Goal: Task Accomplishment & Management: Complete application form

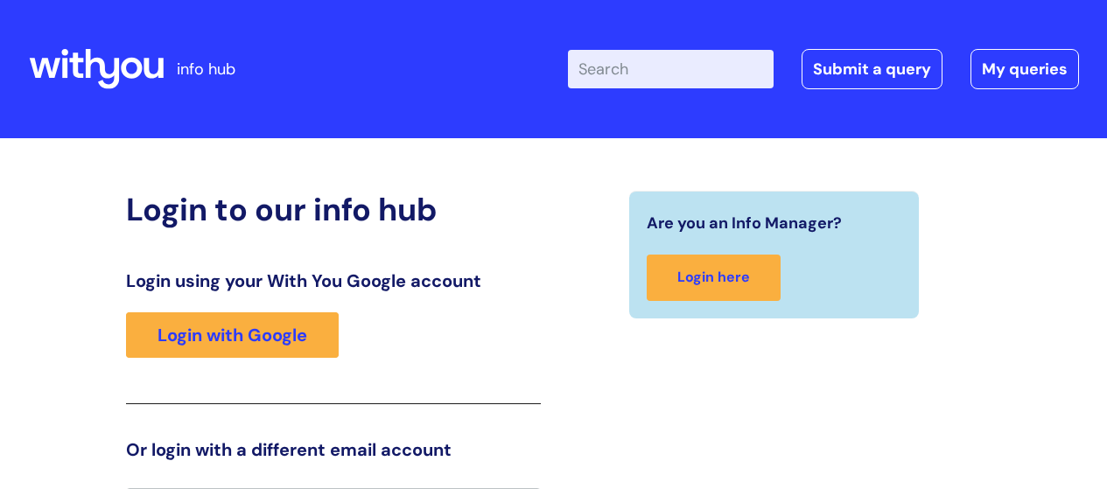
scroll to position [39, 0]
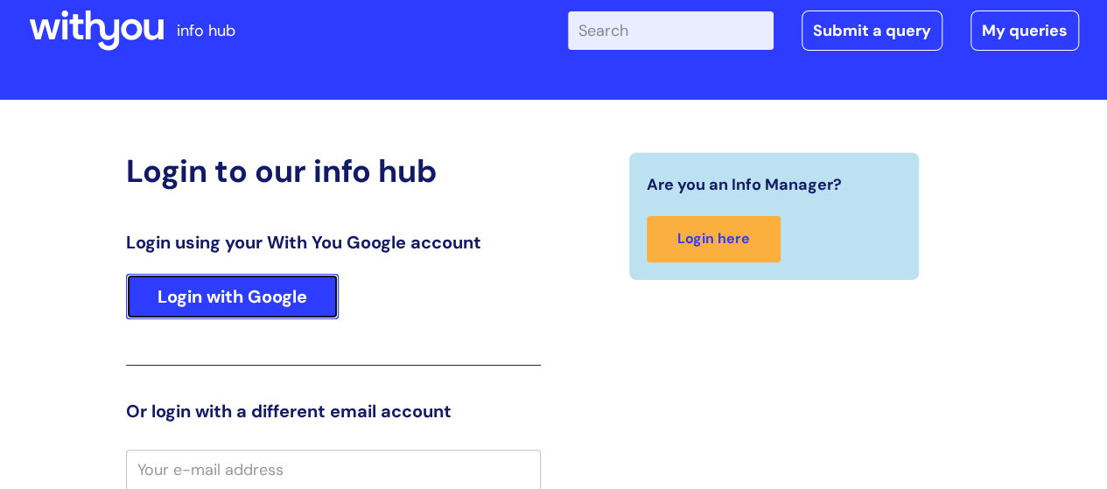
click at [238, 286] on link "Login with Google" at bounding box center [232, 297] width 213 height 46
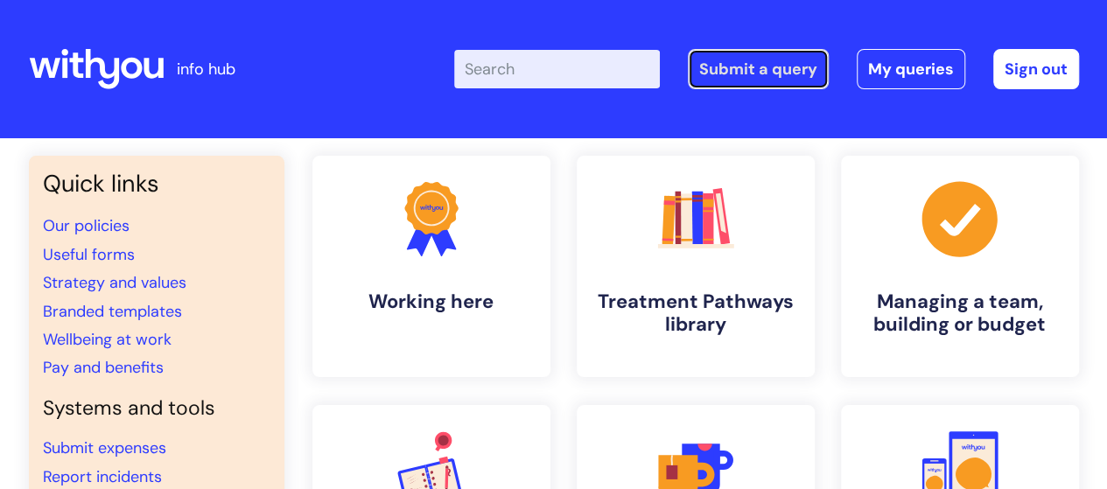
click at [766, 70] on link "Submit a query" at bounding box center [758, 69] width 141 height 40
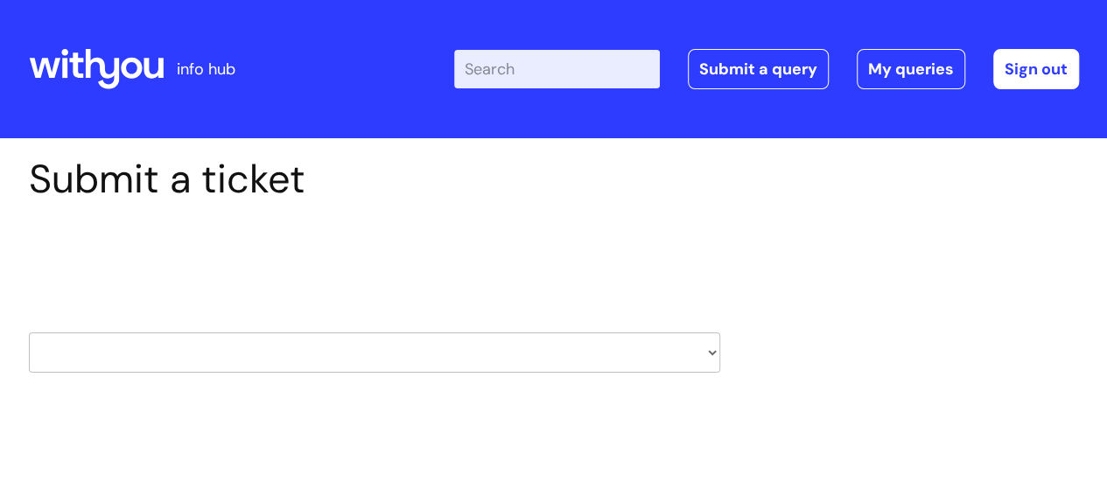
click at [380, 351] on select "HR / People IT and Support Clinical Drug Alerts Finance Accounts Data Support T…" at bounding box center [375, 353] width 692 height 40
select select "it_and_support"
click at [29, 333] on select "HR / People IT and Support Clinical Drug Alerts Finance Accounts Data Support T…" at bounding box center [375, 353] width 692 height 40
select select "80004286532"
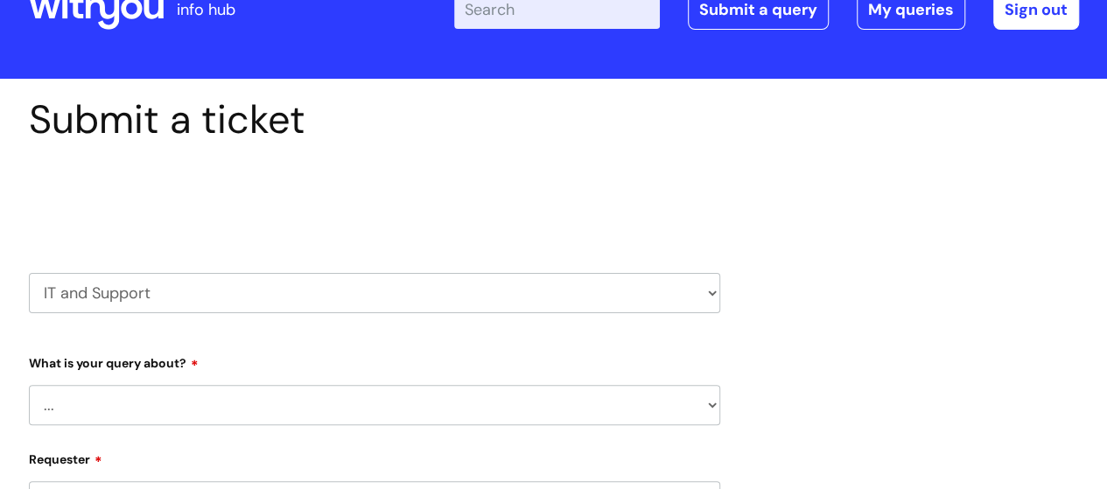
scroll to position [88, 0]
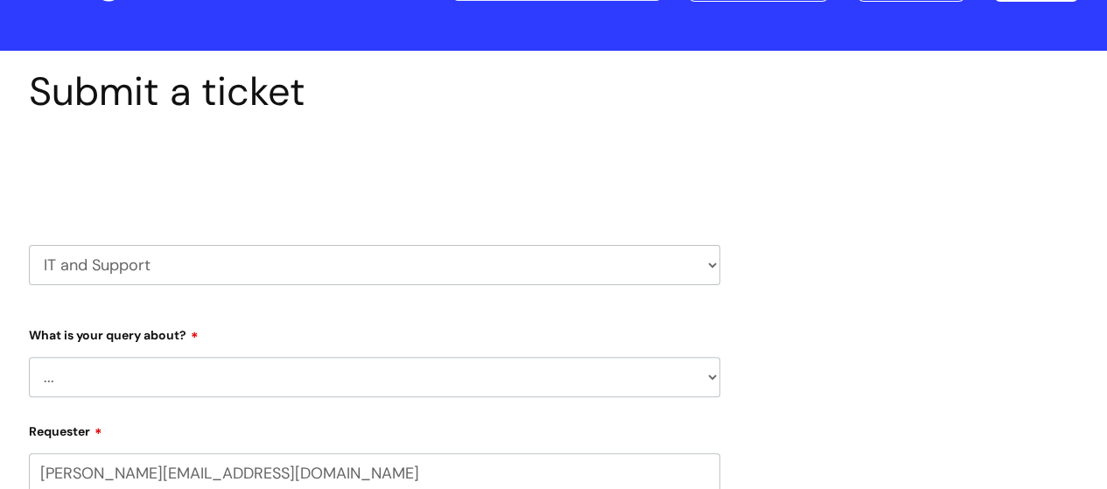
click at [331, 382] on select "... Mobile Phone Reset & MFA Accounts, Starters and Leavers IT Hardware issue I…" at bounding box center [375, 377] width 692 height 40
select select "System/software"
click at [29, 357] on select "... Mobile Phone Reset & MFA Accounts, Starters and Leavers IT Hardware issue I…" at bounding box center [375, 377] width 692 height 40
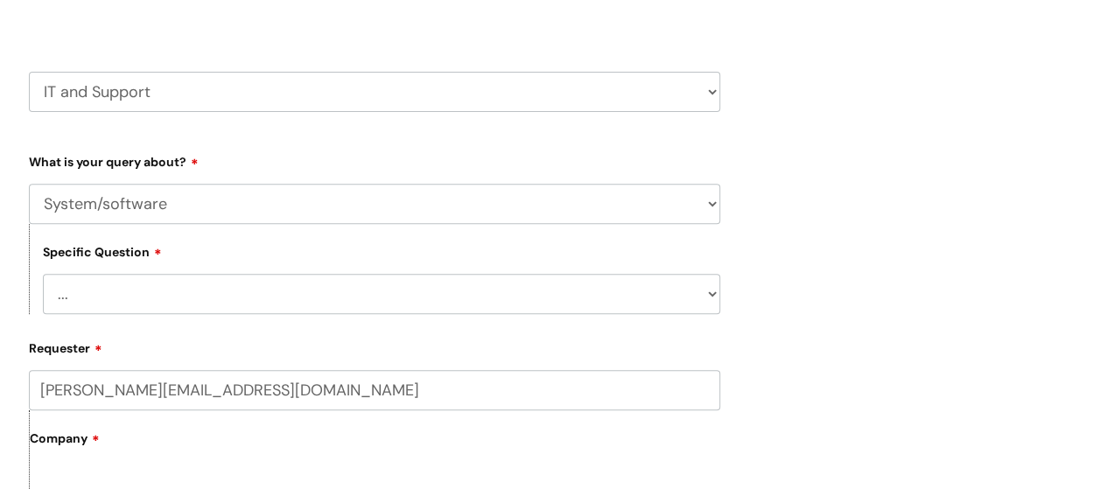
scroll to position [263, 0]
click at [324, 297] on select "... Halo PCMIS Iaptus NHS Email CJSM Email Mitel Another System Google (Workspa…" at bounding box center [382, 292] width 678 height 40
select select "NHS Email"
click at [43, 273] on select "... Halo PCMIS Iaptus NHS Email CJSM Email Mitel Another System Google (Workspa…" at bounding box center [382, 292] width 678 height 40
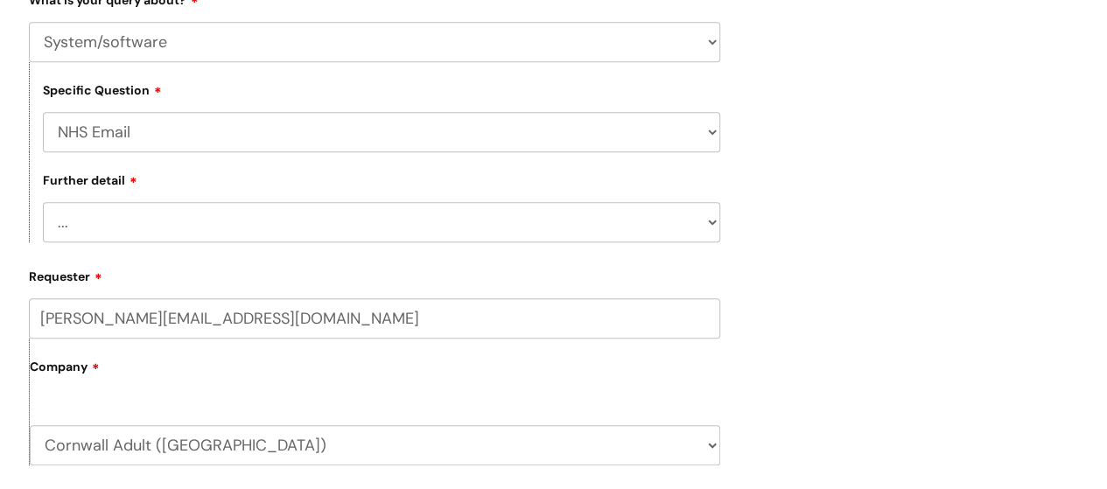
scroll to position [438, 0]
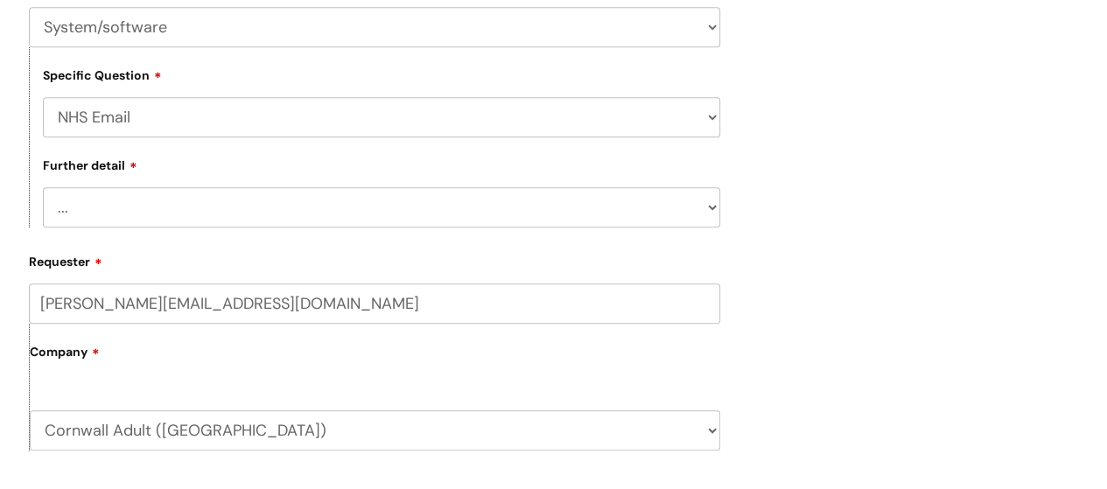
click at [336, 209] on select "... I’m having a problem logging into NHS.net I can’t send email in NHS.net I a…" at bounding box center [382, 207] width 678 height 40
select select "Something else"
click at [43, 189] on select "... I’m having a problem logging into NHS.net I can’t send email in NHS.net I a…" at bounding box center [382, 207] width 678 height 40
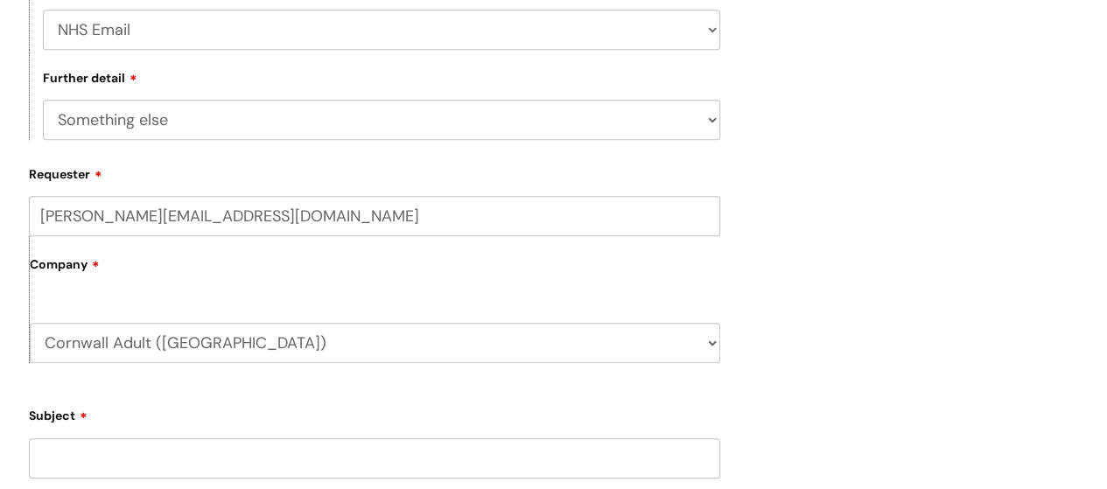
scroll to position [613, 0]
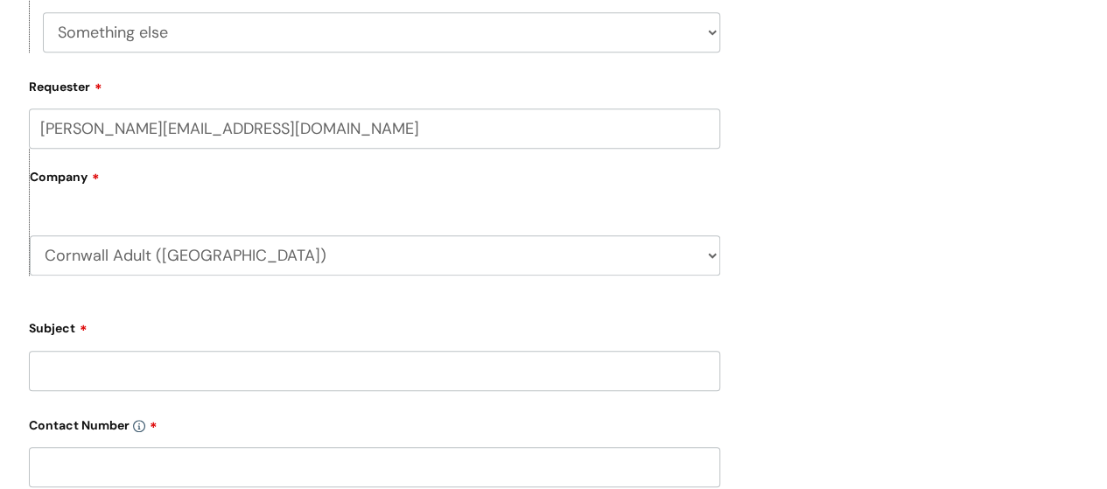
click at [257, 389] on input "Subject" at bounding box center [375, 371] width 692 height 40
type input "a"
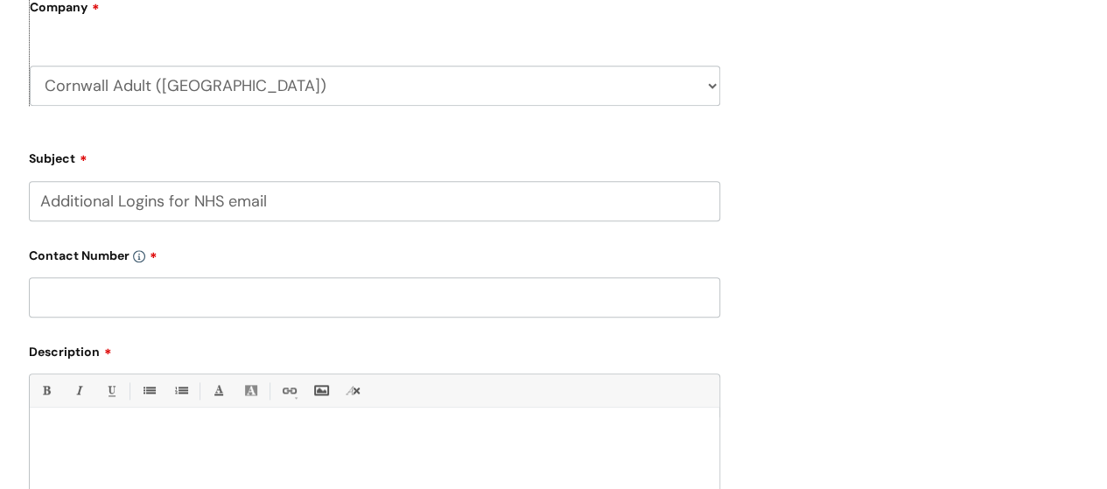
scroll to position [788, 0]
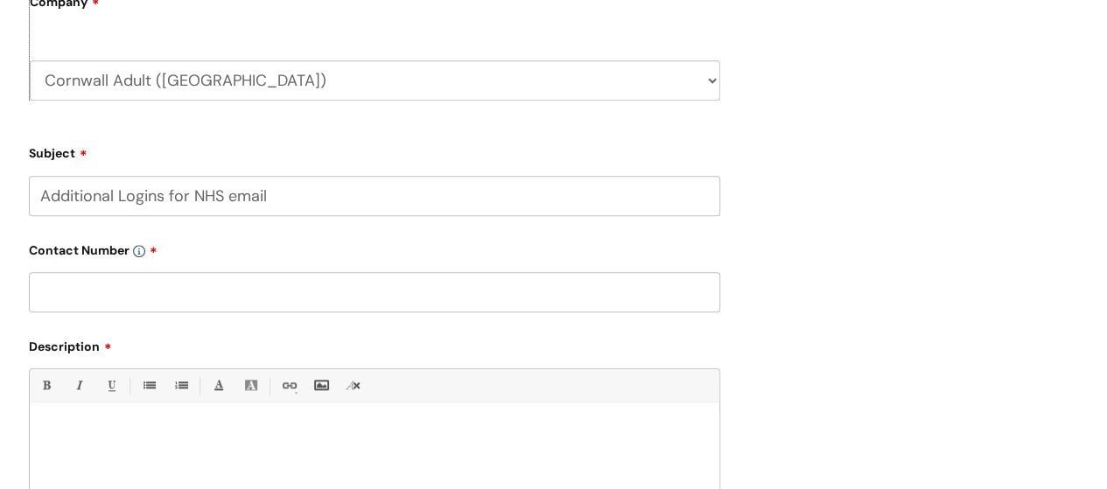
type input "Additional Logins for NHS email"
click at [322, 293] on input "text" at bounding box center [375, 292] width 692 height 40
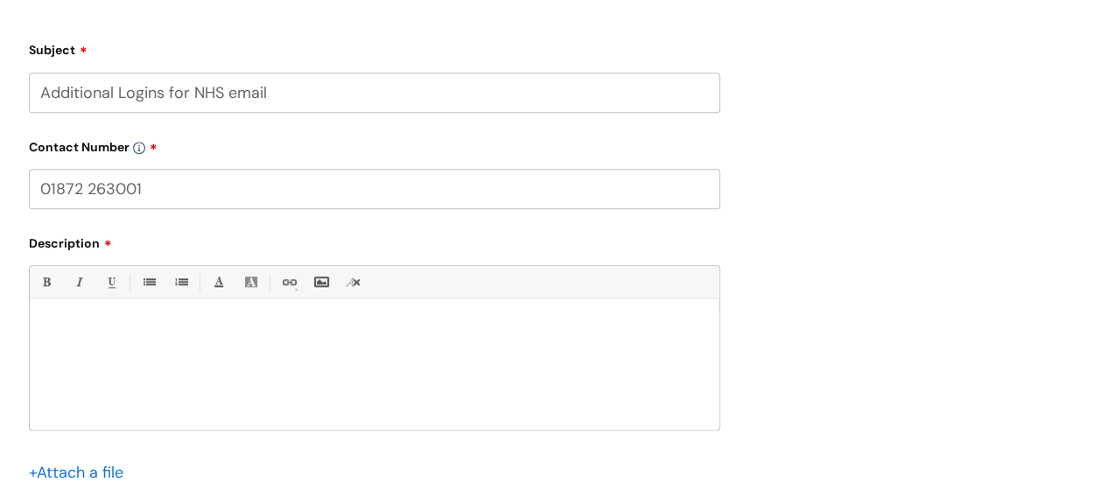
scroll to position [1051, 0]
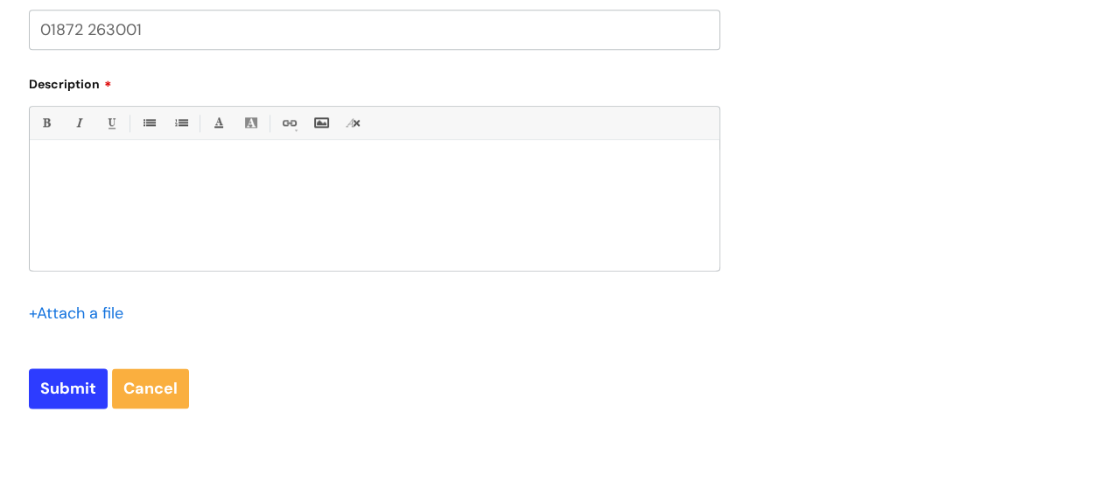
type input "01872 263001"
click at [86, 170] on p at bounding box center [375, 171] width 664 height 16
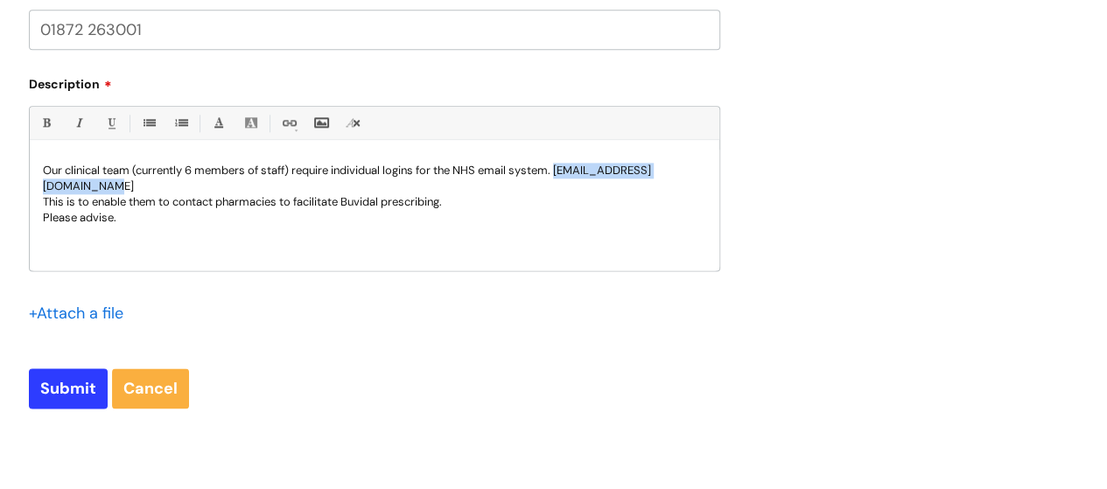
drag, startPoint x: 217, startPoint y: 186, endPoint x: 32, endPoint y: 188, distance: 184.7
click at [32, 188] on div "Our clinical team (currently 6 members of staff) require individual logins for …" at bounding box center [375, 210] width 690 height 121
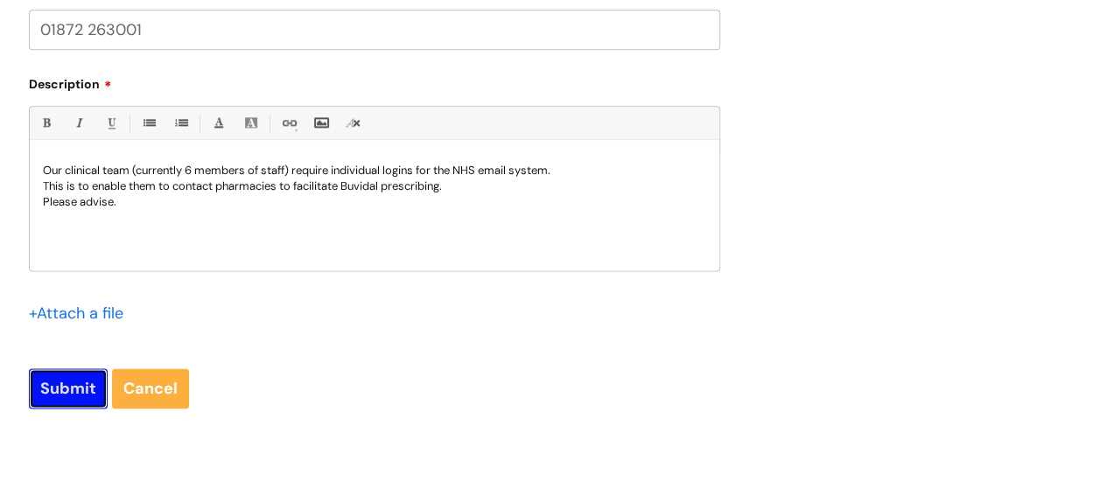
click at [76, 393] on input "Submit" at bounding box center [68, 389] width 79 height 40
type input "Please Wait..."
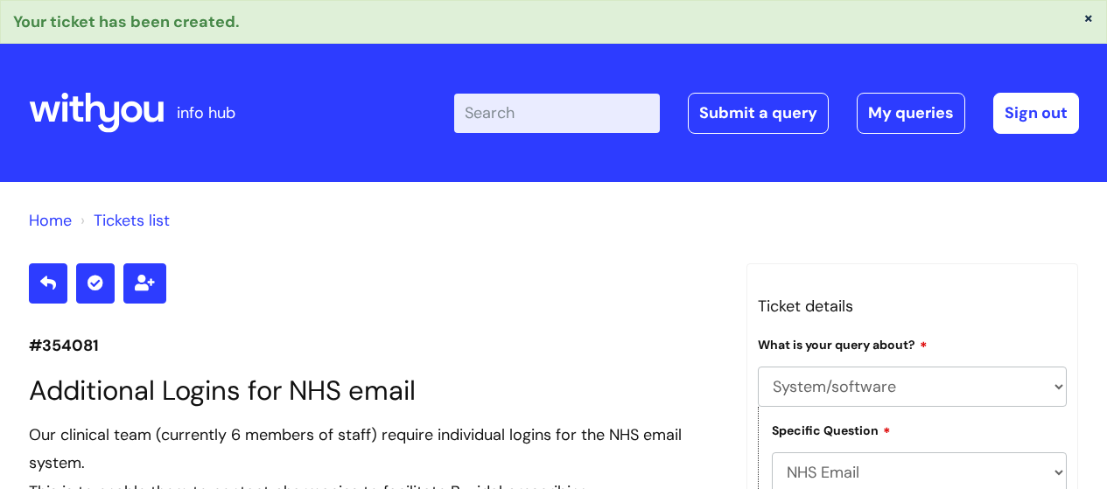
select select "System/software"
select select "NHS Email"
select select "Something else"
